Goal: Information Seeking & Learning: Learn about a topic

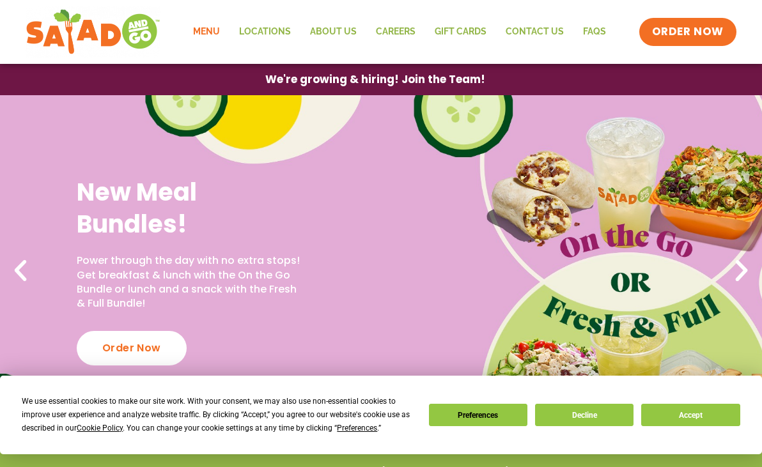
click at [209, 29] on link "Menu" at bounding box center [206, 31] width 46 height 29
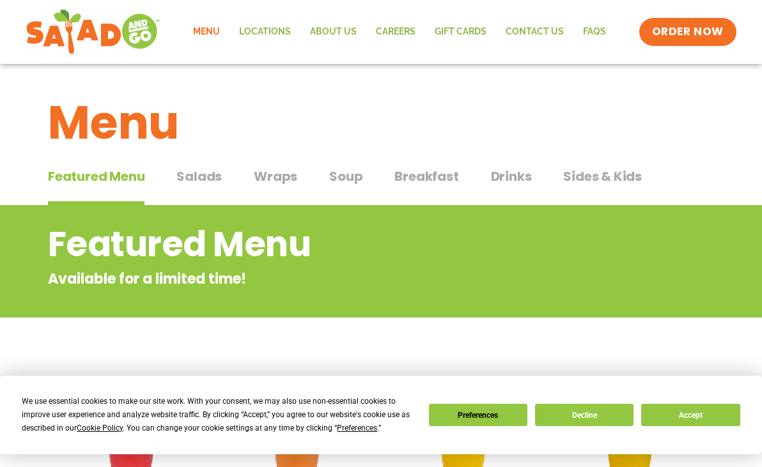
click at [580, 420] on button "Decline" at bounding box center [584, 415] width 98 height 22
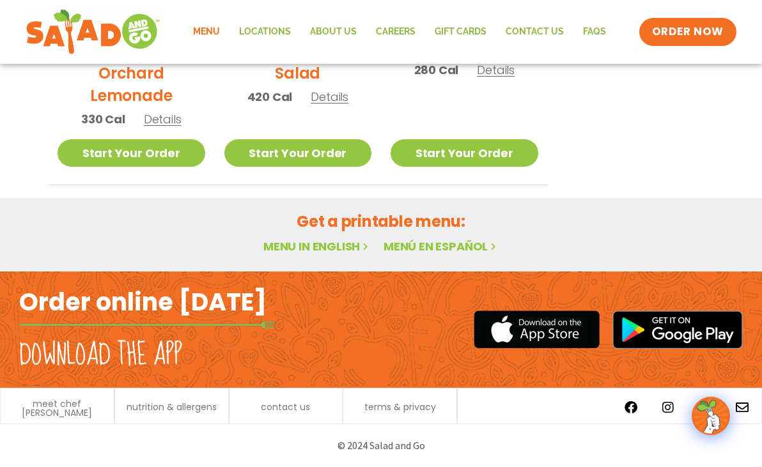
scroll to position [800, 0]
click at [320, 248] on link "Menu in English" at bounding box center [316, 246] width 107 height 16
click at [329, 246] on link "Menu in English" at bounding box center [316, 246] width 107 height 16
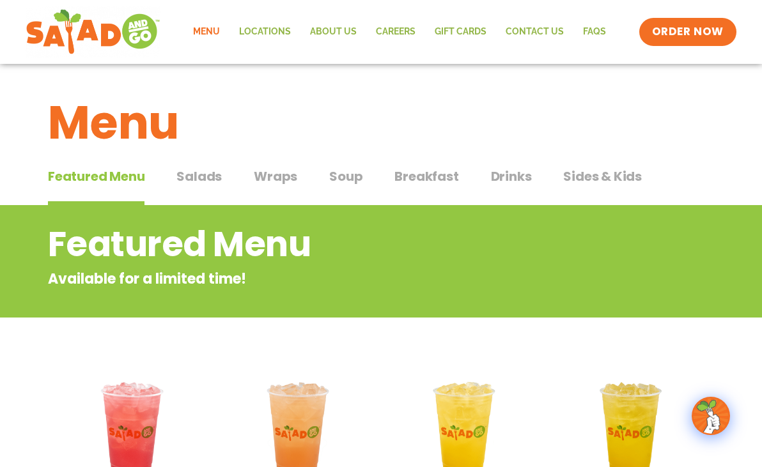
click at [192, 174] on span "Salads" at bounding box center [198, 176] width 45 height 19
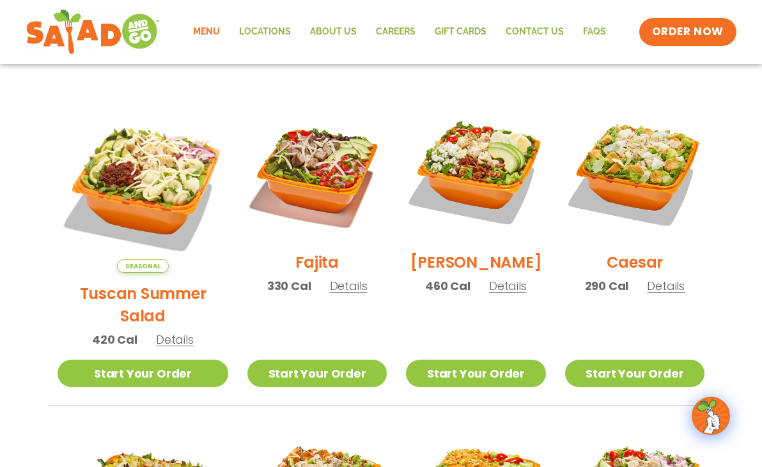
scroll to position [325, 0]
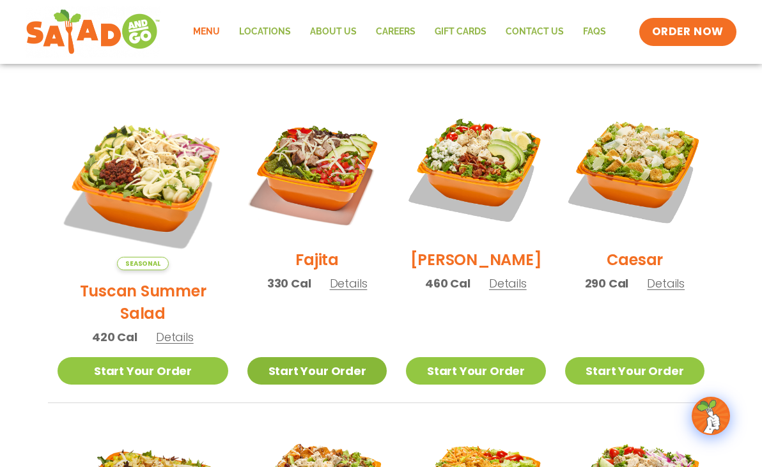
click at [299, 357] on link "Start Your Order" at bounding box center [316, 370] width 139 height 27
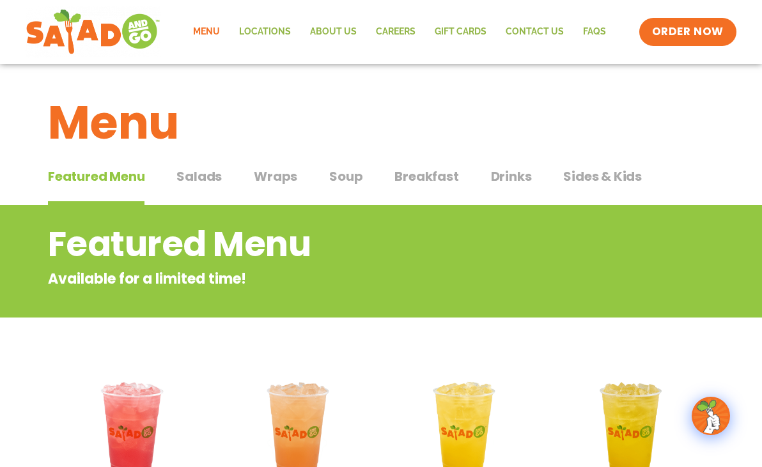
click at [337, 174] on span "Soup" at bounding box center [345, 176] width 33 height 19
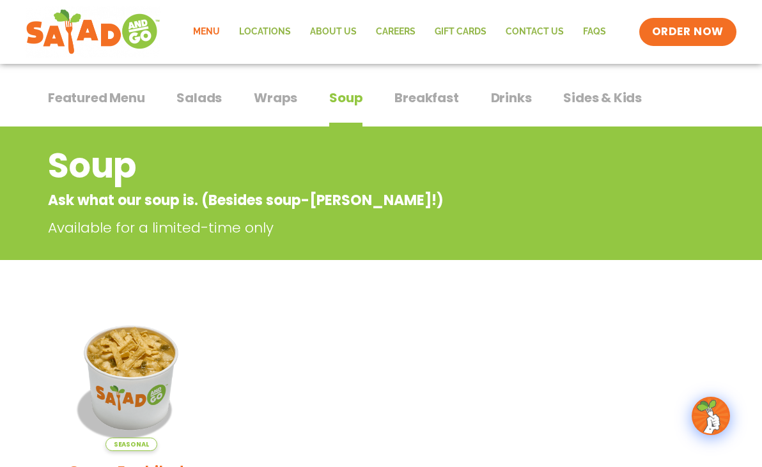
scroll to position [40, 0]
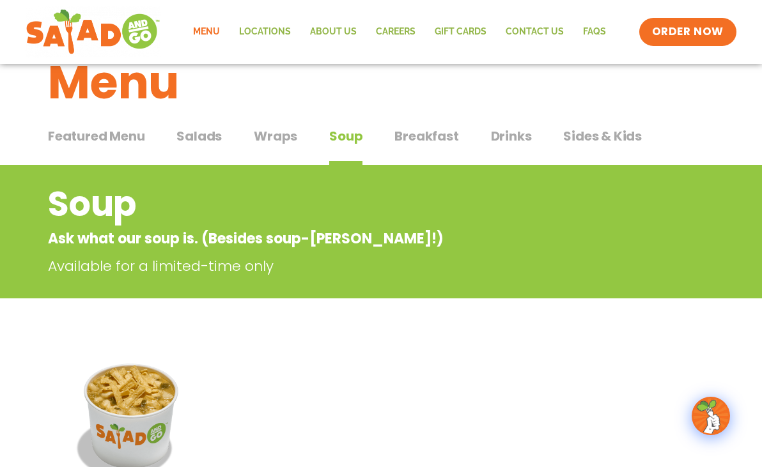
click at [275, 130] on span "Wraps" at bounding box center [275, 136] width 43 height 19
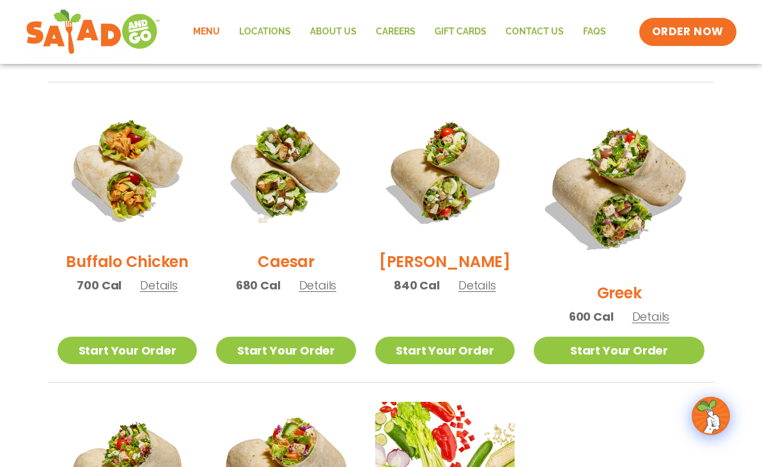
scroll to position [536, 0]
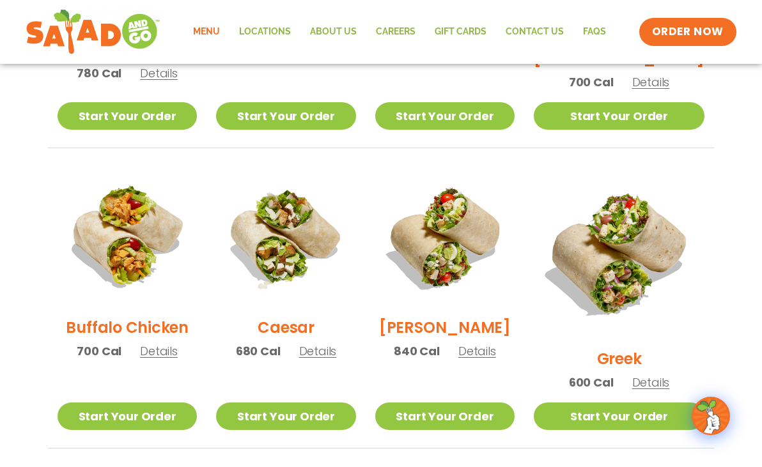
click at [325, 359] on span "Details" at bounding box center [318, 351] width 38 height 16
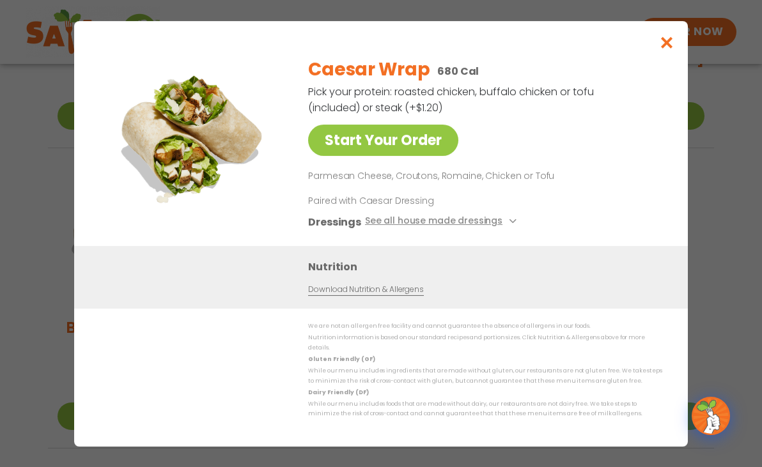
click at [666, 47] on icon "Close modal" at bounding box center [667, 42] width 16 height 13
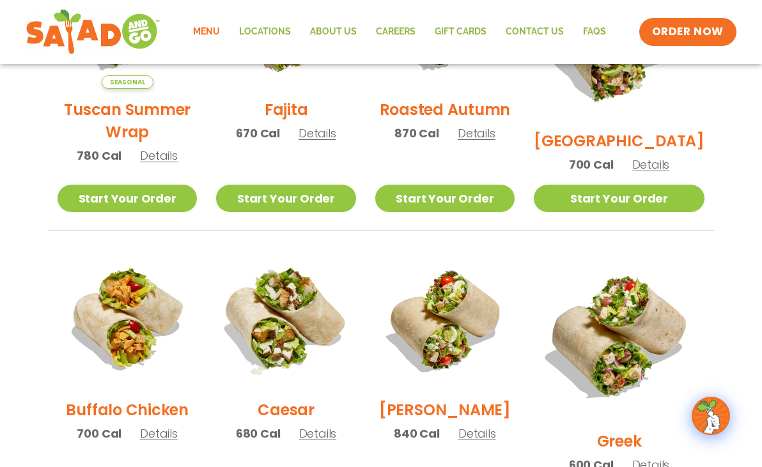
scroll to position [451, 0]
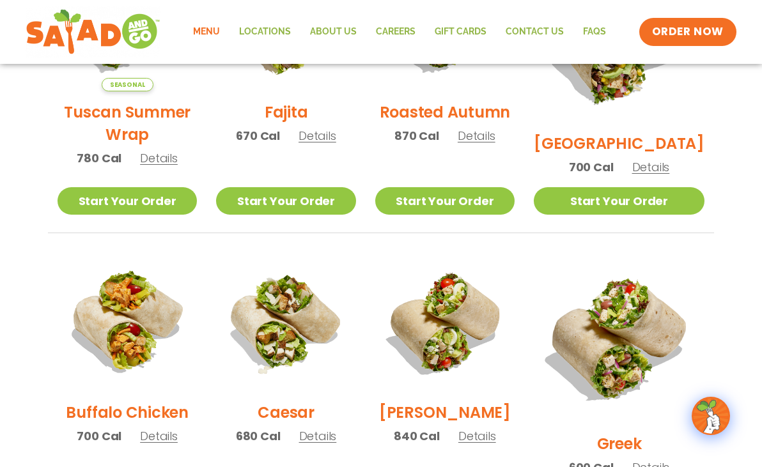
click at [330, 144] on span "Details" at bounding box center [317, 136] width 38 height 16
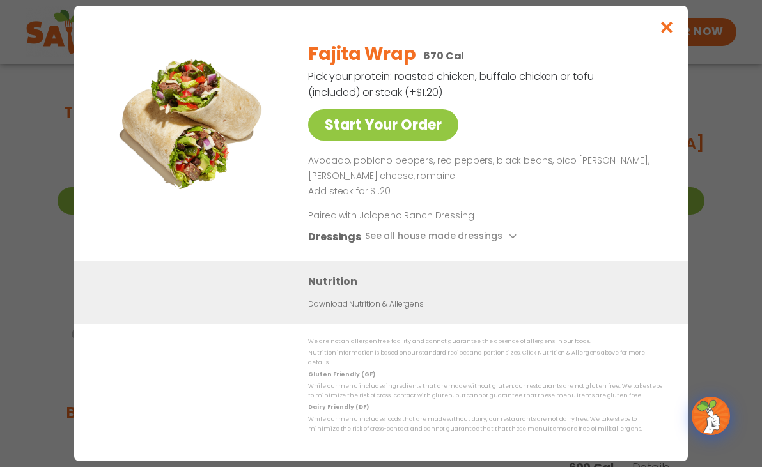
click at [670, 29] on icon "Close modal" at bounding box center [667, 26] width 16 height 13
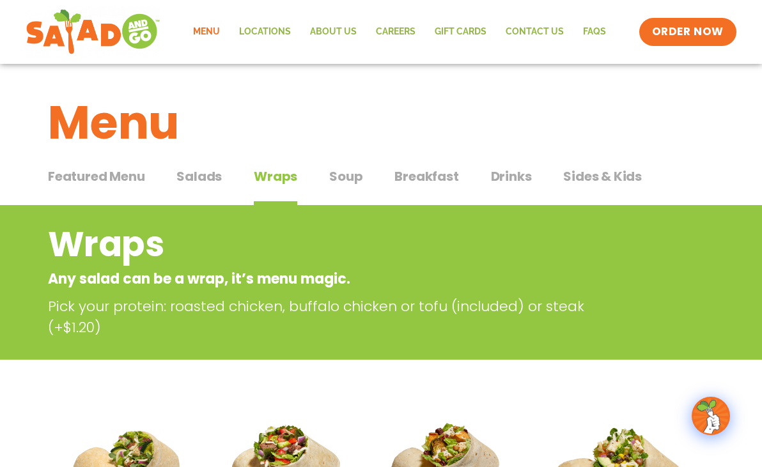
scroll to position [0, 0]
click at [433, 176] on span "Breakfast" at bounding box center [426, 176] width 64 height 19
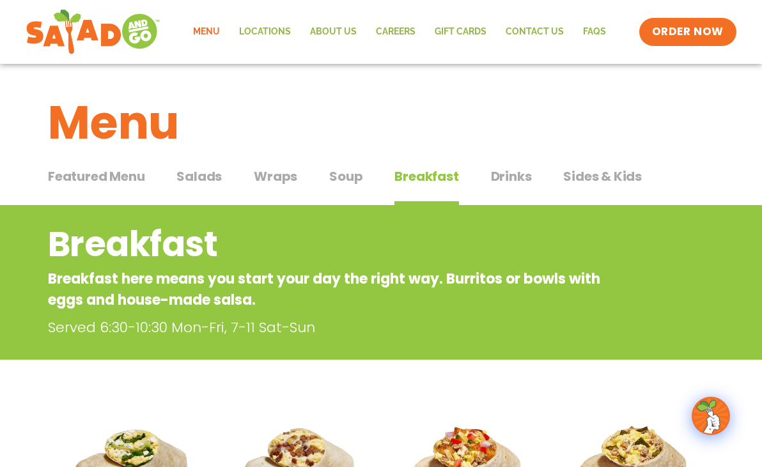
click at [586, 180] on span "Sides & Kids" at bounding box center [602, 176] width 79 height 19
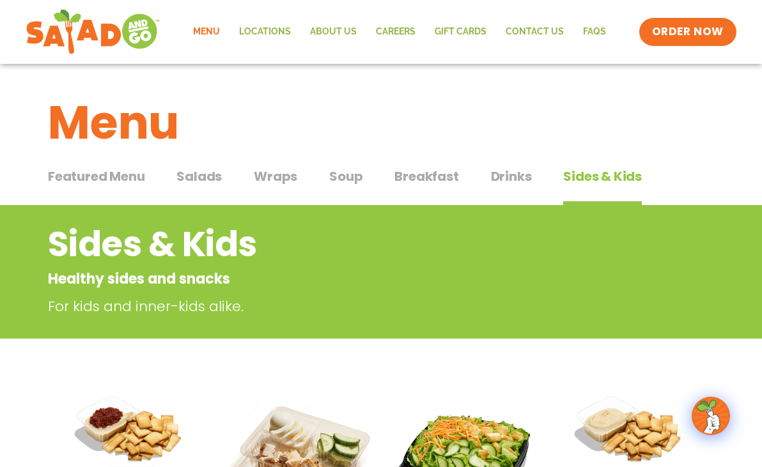
click at [190, 176] on span "Salads" at bounding box center [198, 176] width 45 height 19
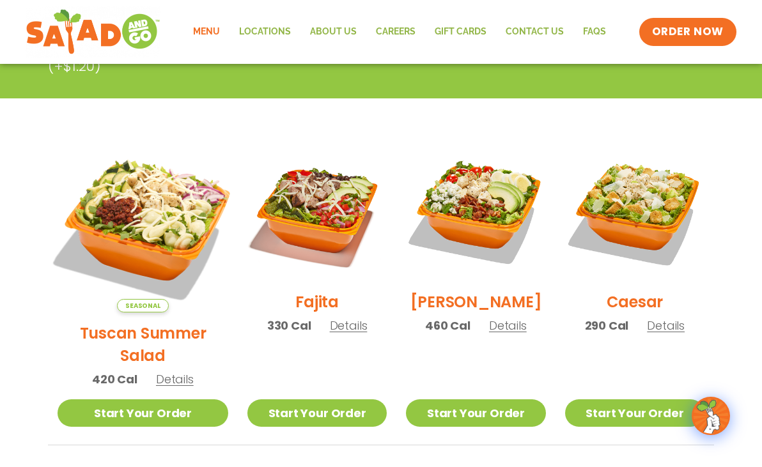
scroll to position [287, 0]
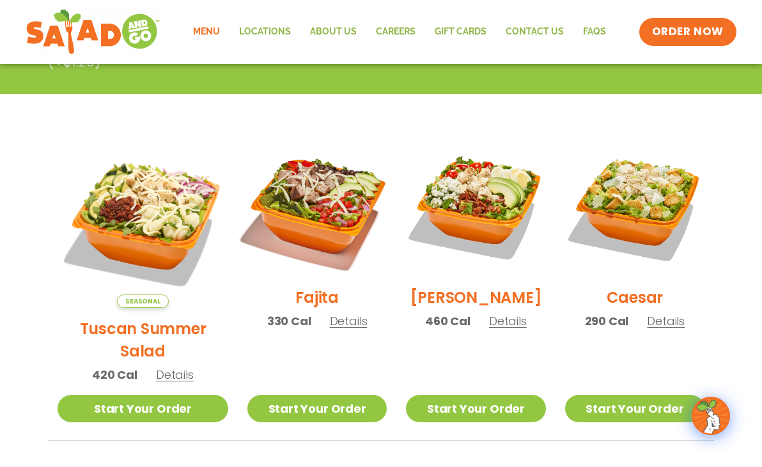
click at [299, 226] on img at bounding box center [317, 207] width 164 height 164
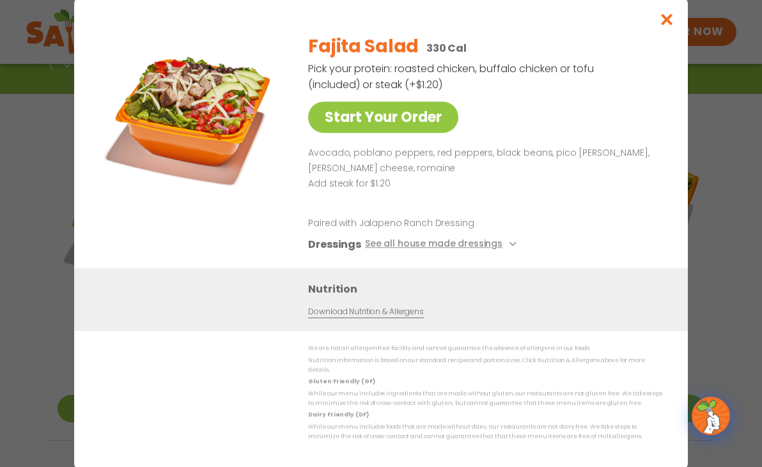
click at [503, 244] on button "See all house made dressings" at bounding box center [442, 244] width 155 height 16
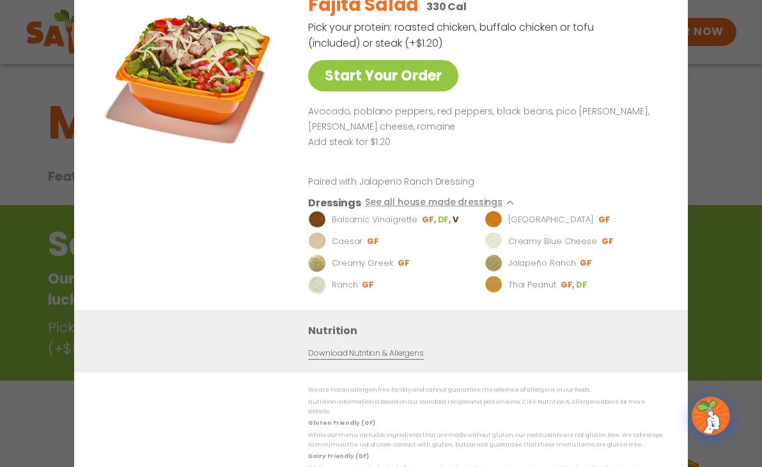
click at [718, 155] on div "Start Your Order Fajita Salad 330 Cal Pick your protein: roasted chicken, buffa…" at bounding box center [381, 233] width 762 height 467
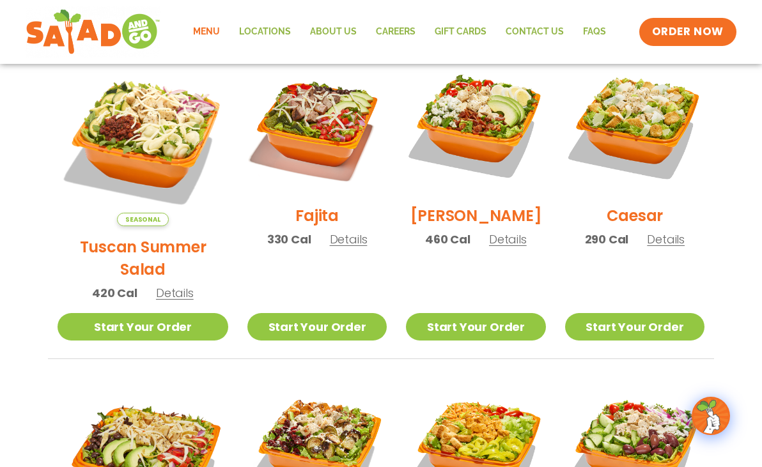
scroll to position [328, 0]
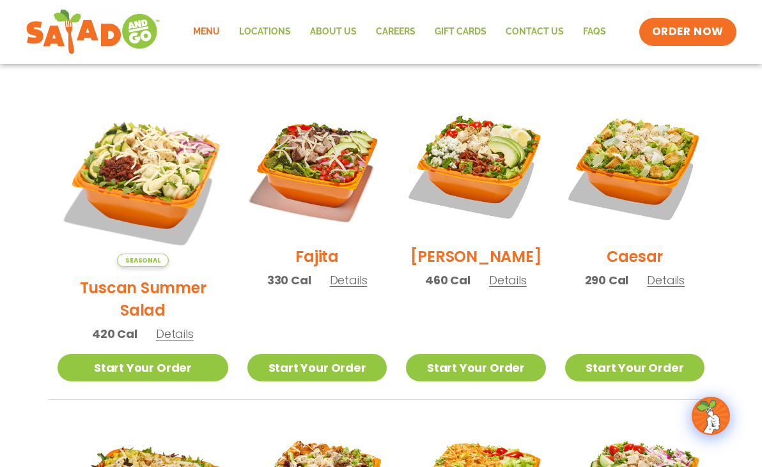
click at [156, 326] on span "Details" at bounding box center [175, 334] width 38 height 16
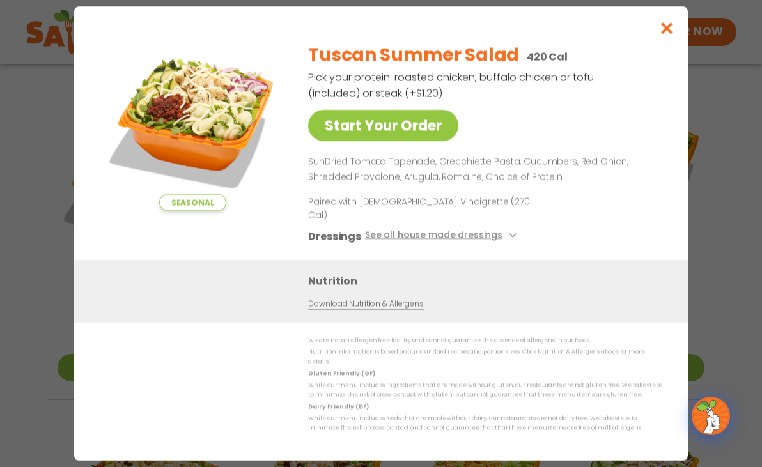
click at [666, 35] on icon "Close modal" at bounding box center [667, 27] width 16 height 13
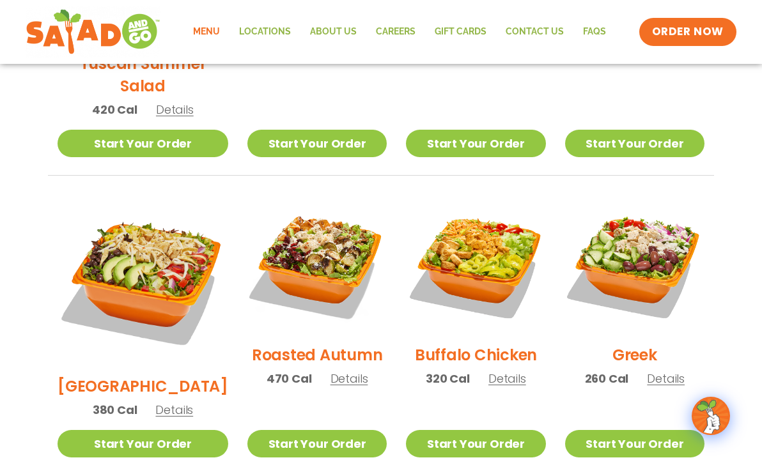
scroll to position [595, 0]
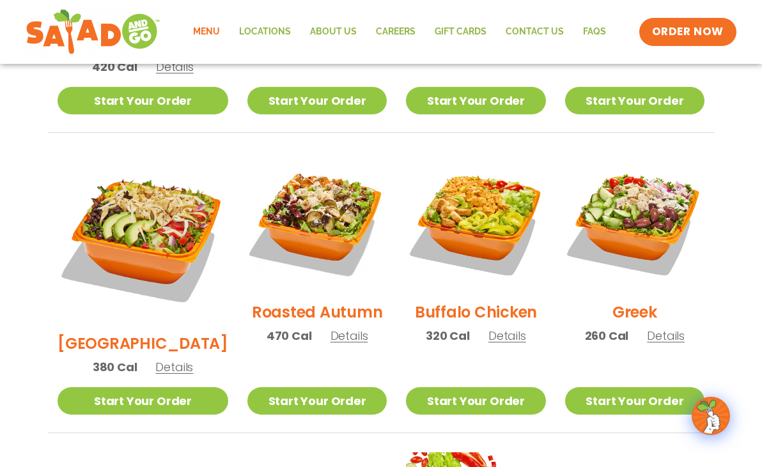
click at [330, 328] on span "Details" at bounding box center [349, 336] width 38 height 16
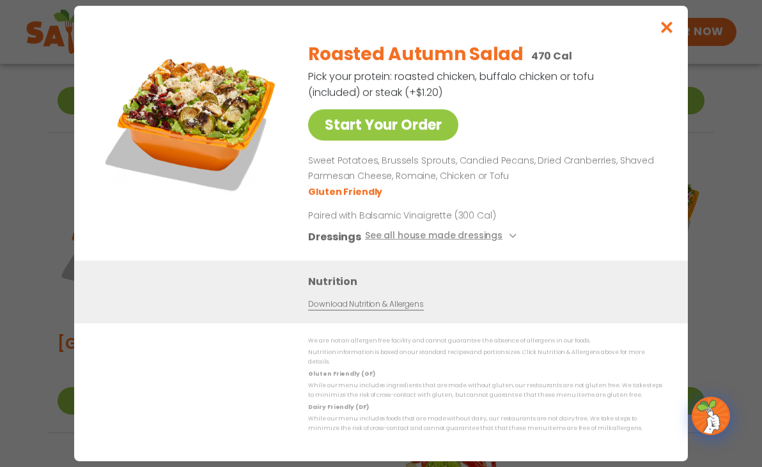
click at [672, 25] on button "Close modal" at bounding box center [667, 27] width 42 height 43
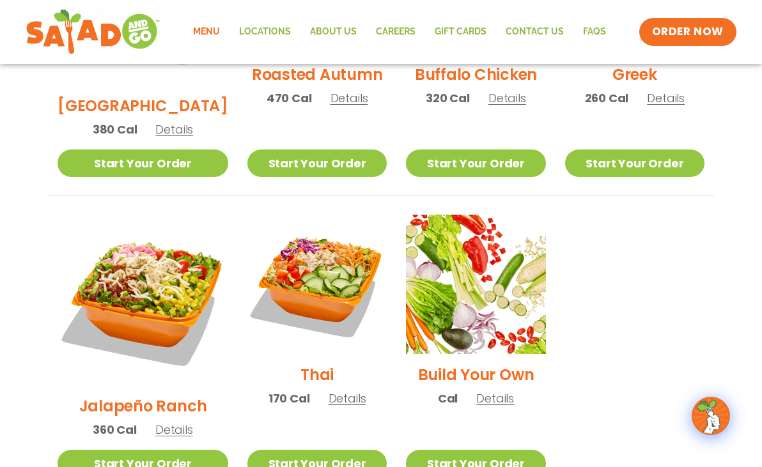
scroll to position [801, 0]
